Goal: Transaction & Acquisition: Book appointment/travel/reservation

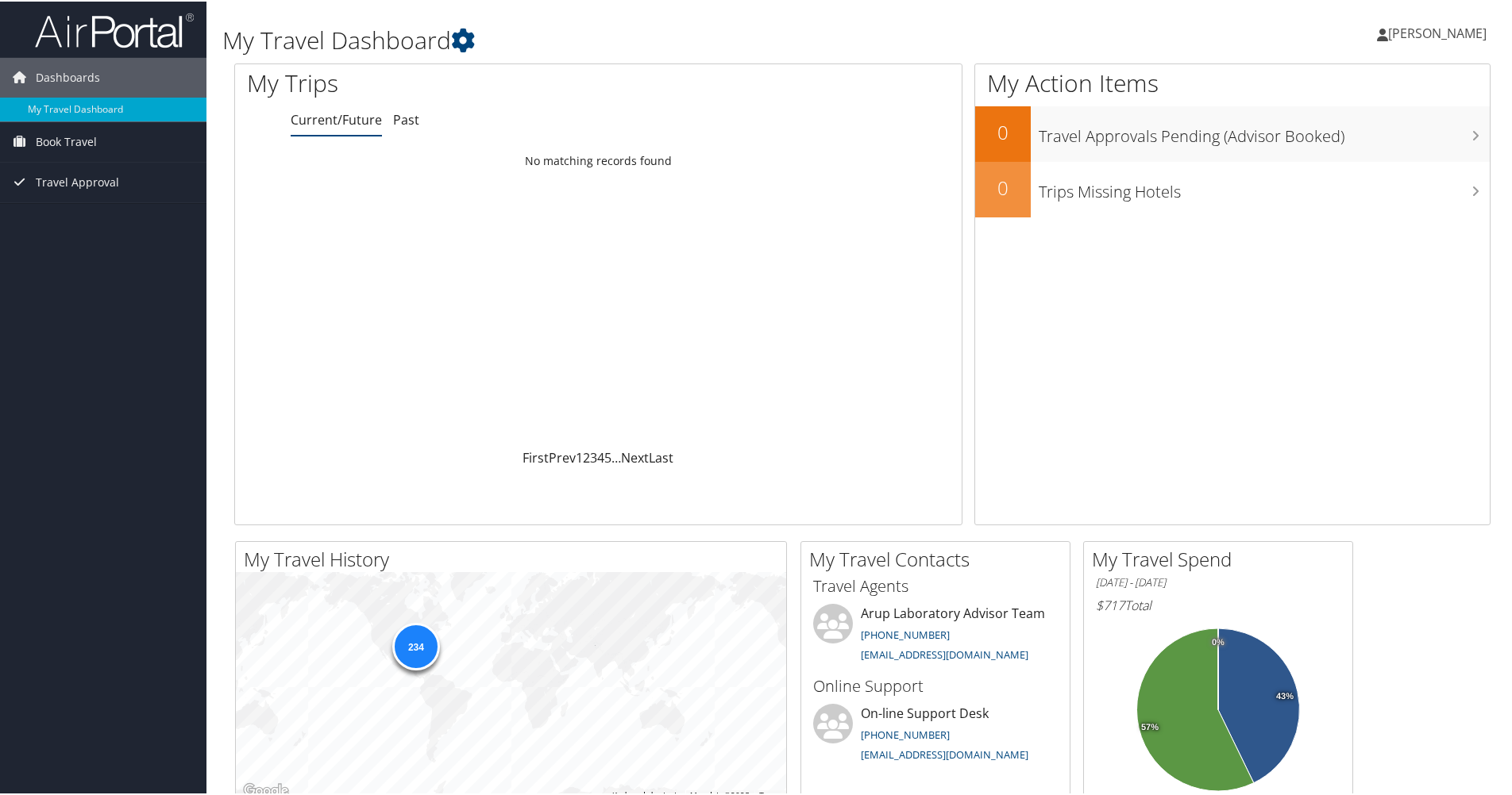
click at [1426, 33] on span "[PERSON_NAME]" at bounding box center [1437, 31] width 98 height 18
click at [1350, 81] on link "My Settings" at bounding box center [1395, 87] width 177 height 27
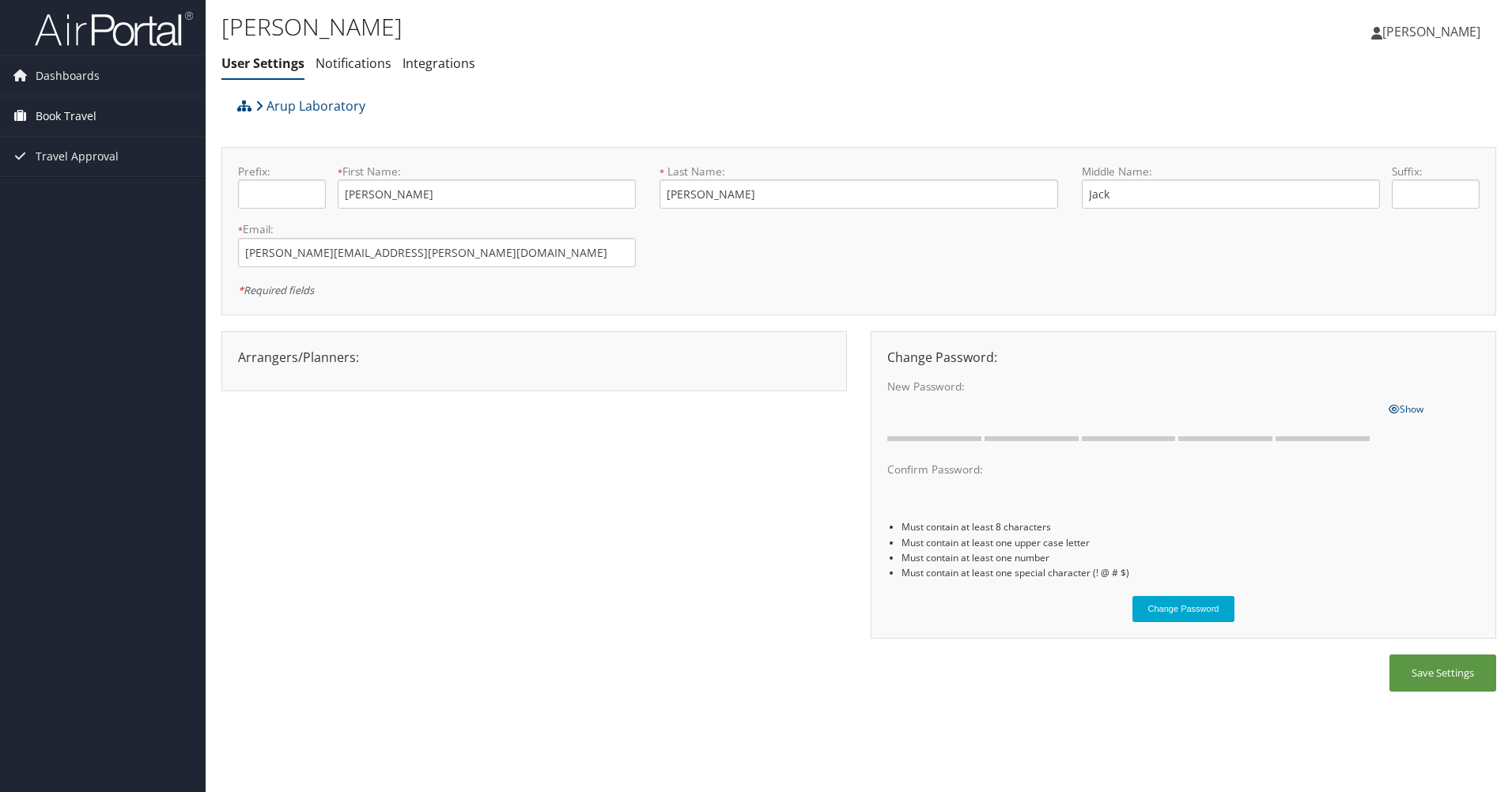
click at [75, 118] on span "Book Travel" at bounding box center [66, 115] width 61 height 39
click at [63, 166] on link "Book/Manage Online Trips" at bounding box center [103, 171] width 205 height 23
